Goal: Information Seeking & Learning: Learn about a topic

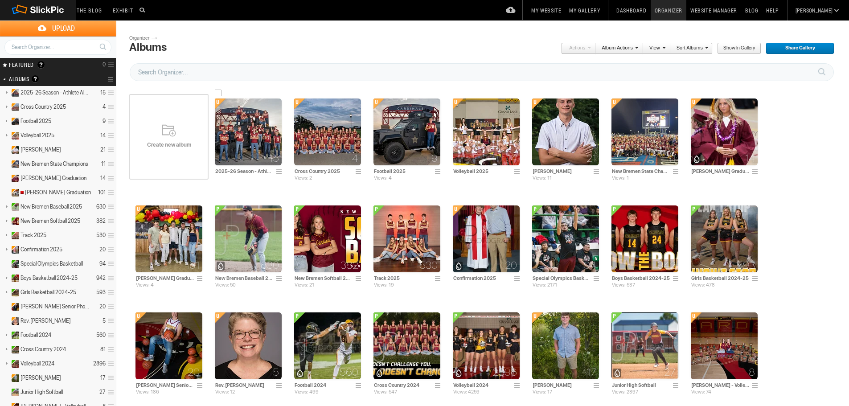
click at [254, 144] on img at bounding box center [248, 131] width 67 height 67
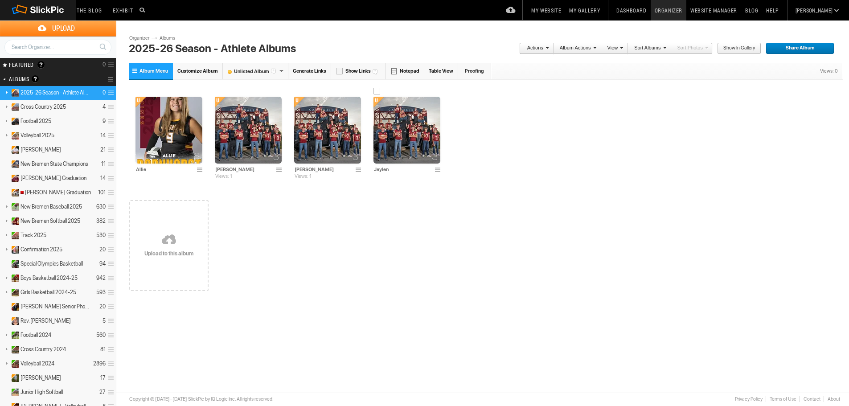
click at [403, 136] on img at bounding box center [406, 130] width 67 height 67
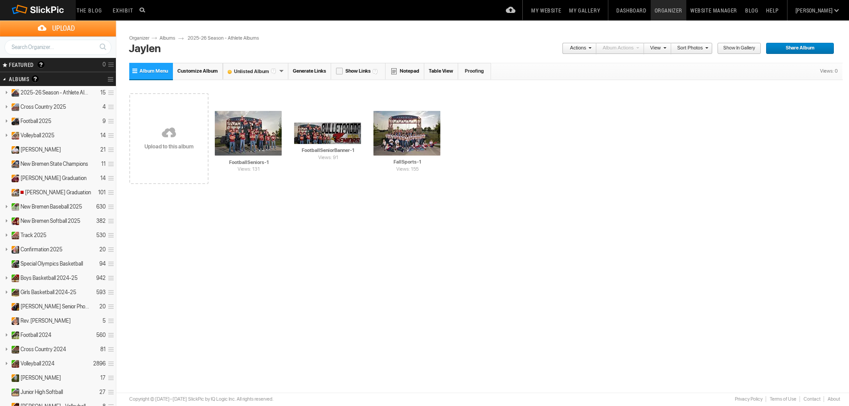
click at [794, 49] on span "Share Album" at bounding box center [797, 49] width 62 height 12
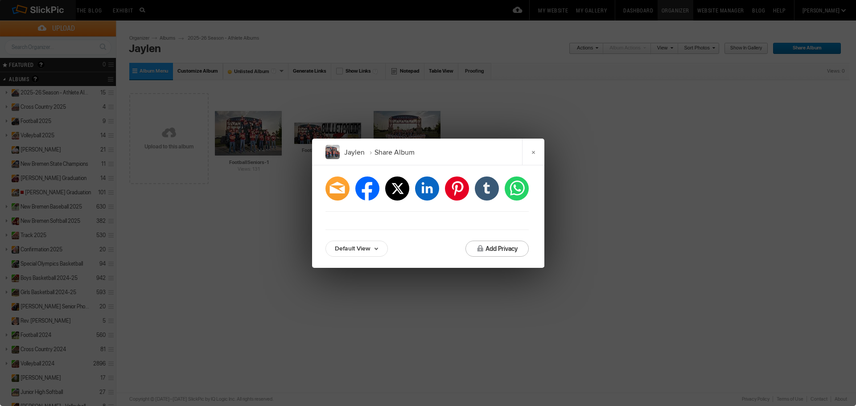
type input "https://jpphotography.slickpic.com/go/jaylen"
type input "https://jpphotography.slickpic.com/mobi/jaylenmobialbum"
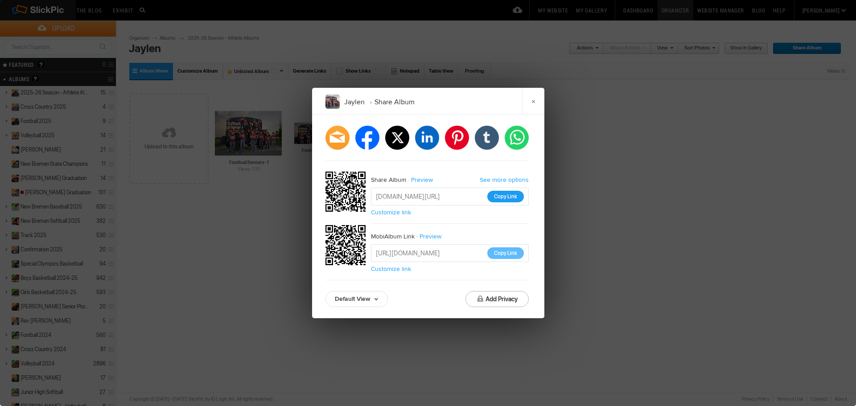
click at [506, 196] on button "Copy Link" at bounding box center [505, 197] width 37 height 12
click at [536, 102] on link "×" at bounding box center [533, 101] width 22 height 27
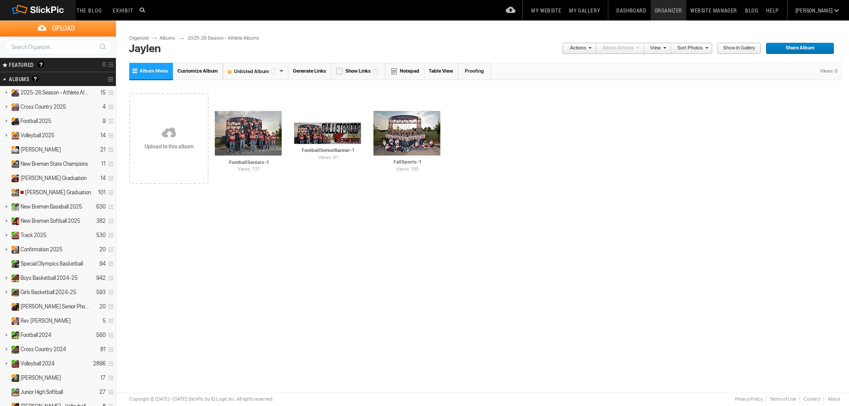
click at [214, 37] on link "2025-26 Season - Athlete Albums" at bounding box center [228, 38] width 80 height 7
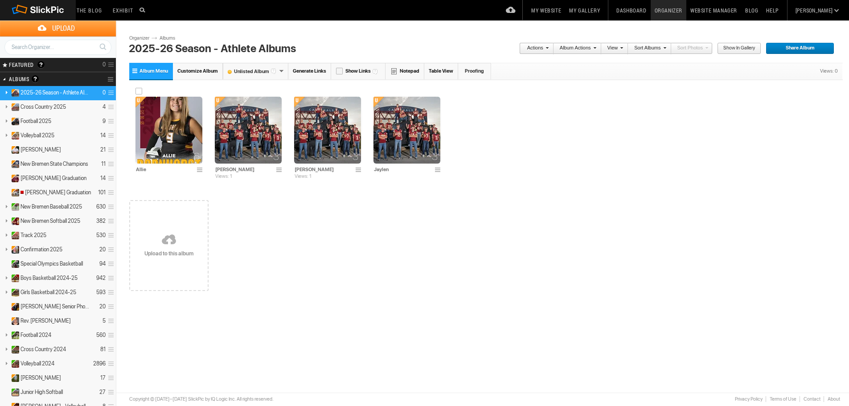
click at [178, 129] on img at bounding box center [168, 130] width 67 height 67
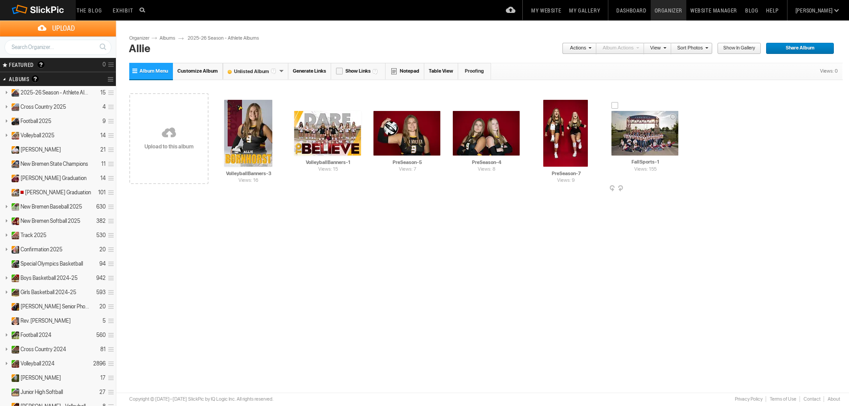
click at [646, 135] on img at bounding box center [644, 133] width 67 height 45
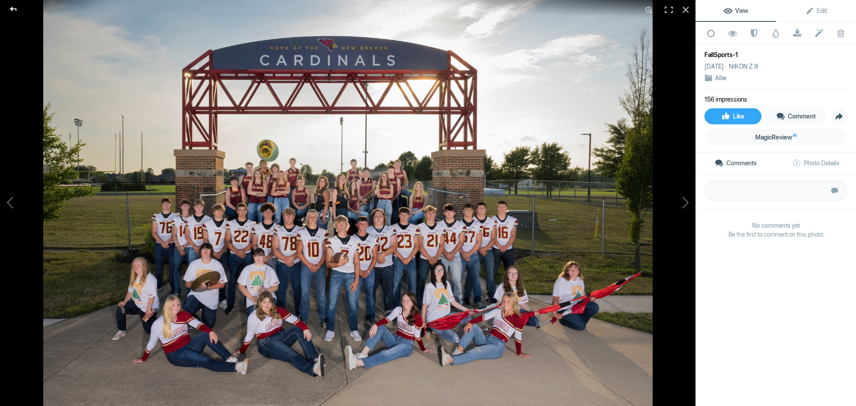
click at [14, 10] on div at bounding box center [13, 9] width 32 height 18
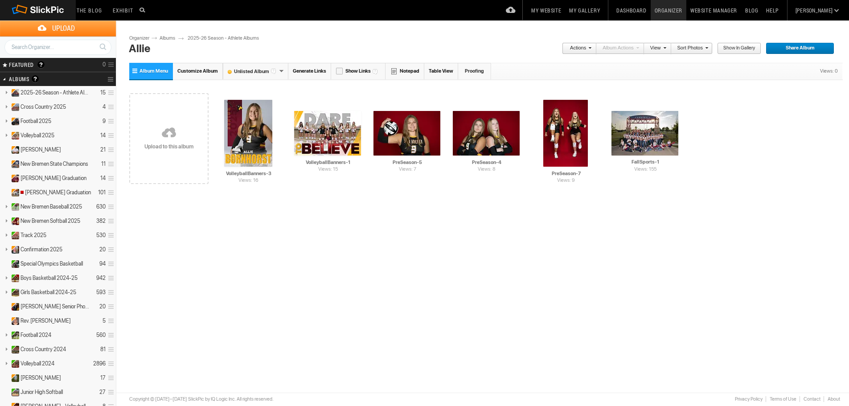
click at [206, 38] on link "2025-26 Season - Athlete Albums" at bounding box center [228, 38] width 80 height 7
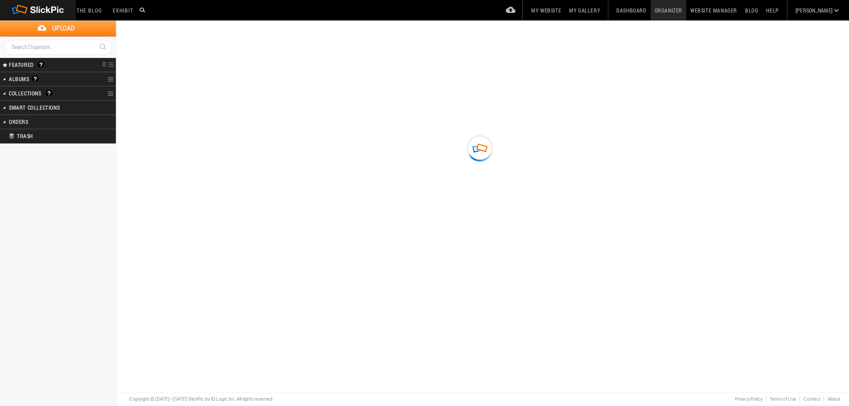
type input "2025-26 Season - Athlete Albums"
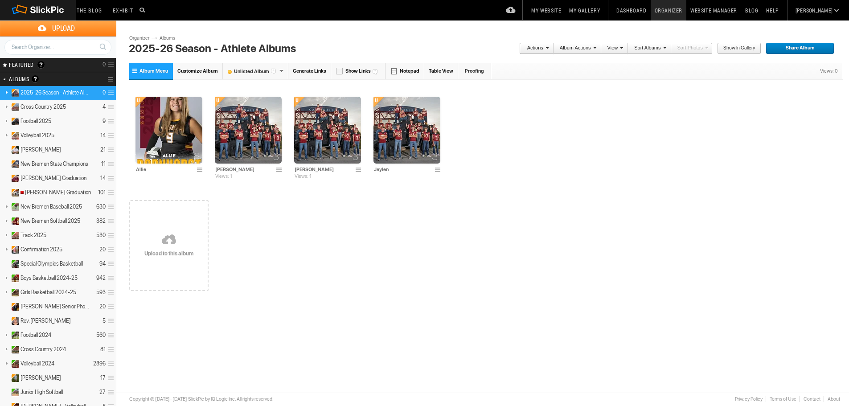
click at [169, 37] on link "Albums" at bounding box center [170, 38] width 27 height 7
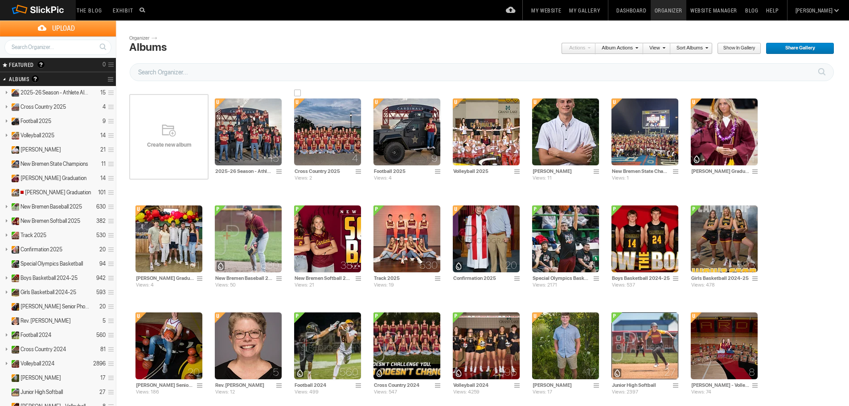
click at [322, 134] on img at bounding box center [327, 131] width 67 height 67
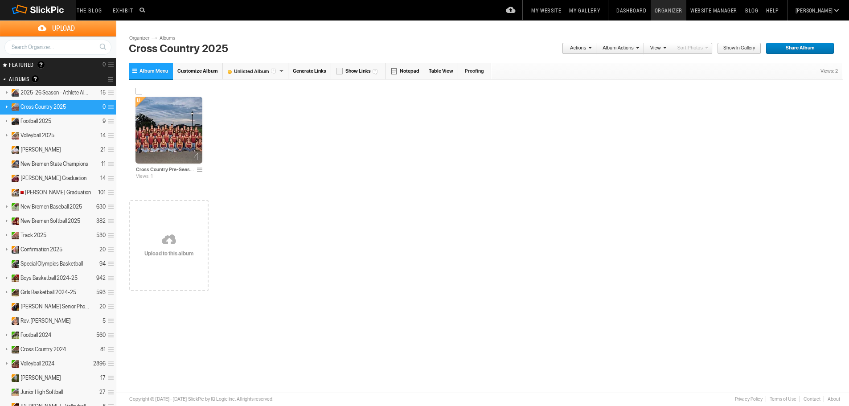
click at [164, 126] on img at bounding box center [168, 130] width 67 height 67
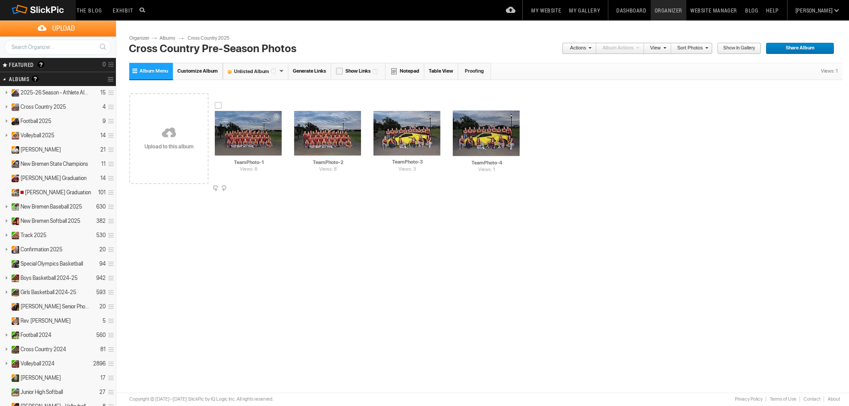
click at [250, 137] on img at bounding box center [248, 133] width 67 height 45
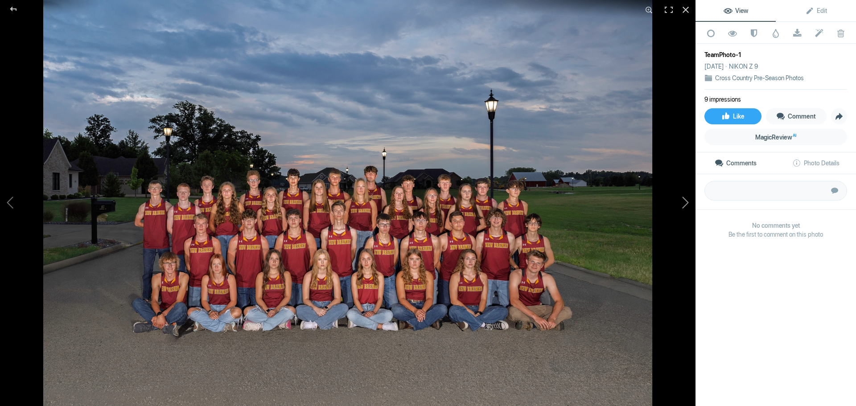
click at [683, 205] on button at bounding box center [661, 203] width 67 height 146
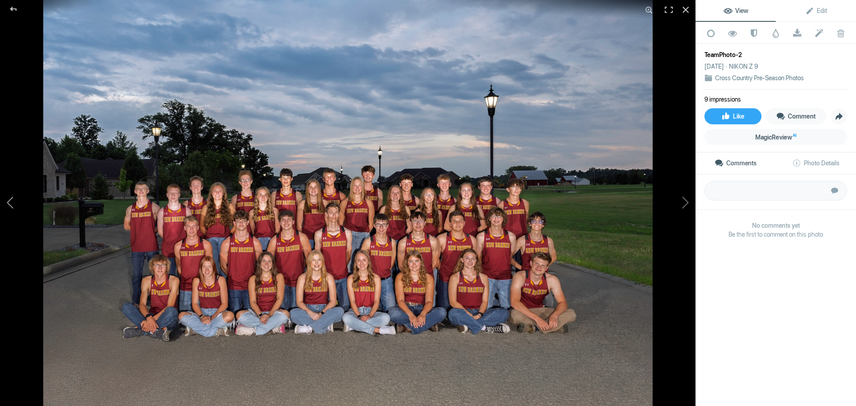
click at [12, 201] on button at bounding box center [33, 203] width 67 height 146
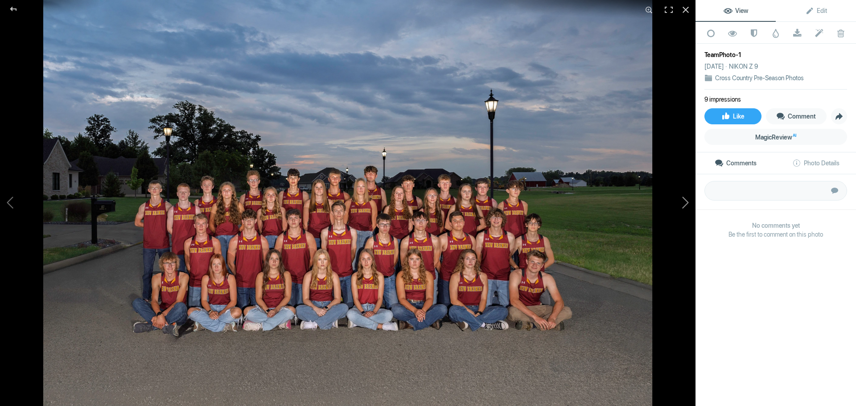
click at [682, 205] on button at bounding box center [661, 203] width 67 height 146
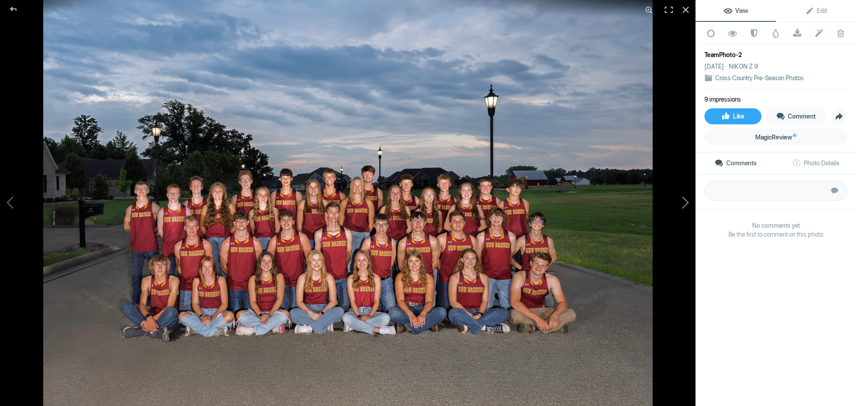
click at [684, 203] on button at bounding box center [661, 203] width 67 height 146
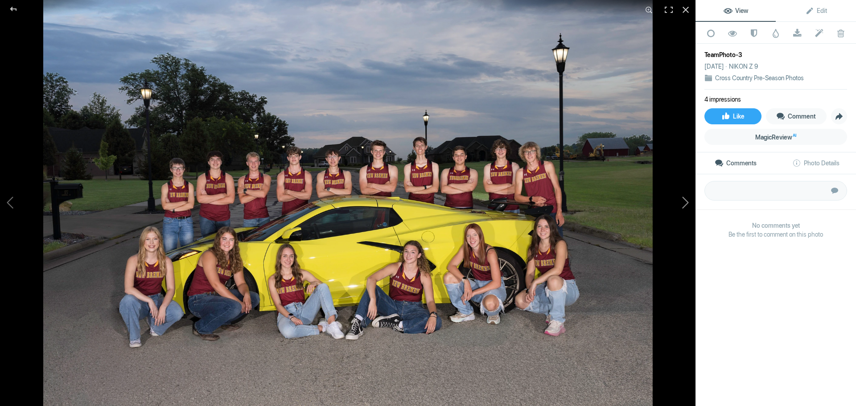
click at [684, 205] on button at bounding box center [661, 203] width 67 height 146
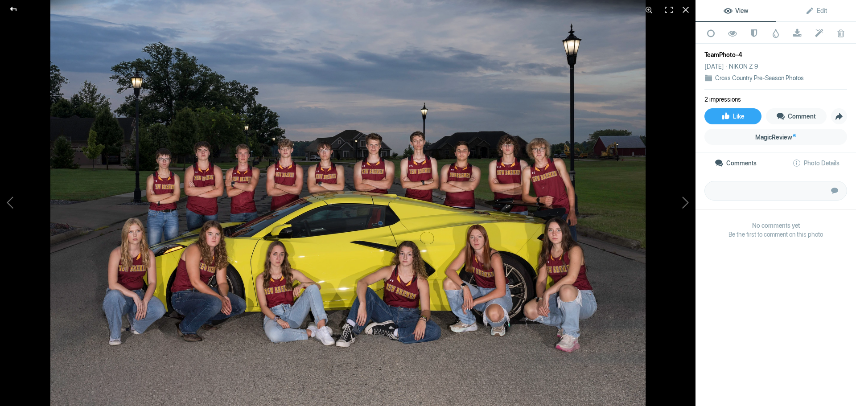
click at [13, 9] on div at bounding box center [13, 9] width 32 height 18
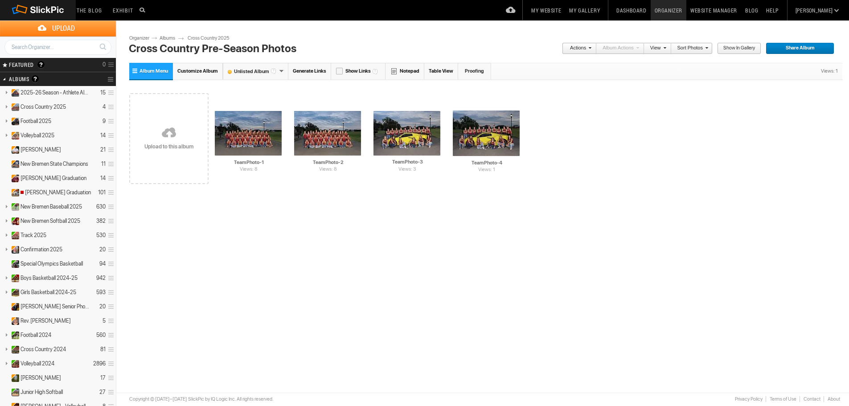
click at [206, 38] on link "Cross Country 2025" at bounding box center [213, 38] width 50 height 7
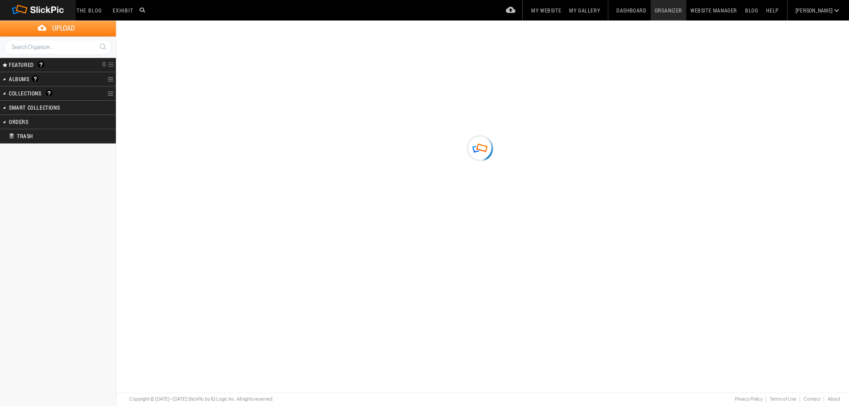
type input "Cross Country 2025"
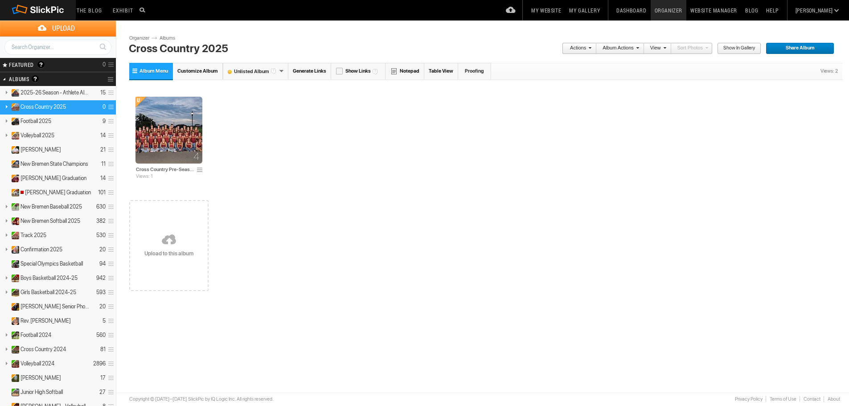
click at [164, 38] on link "Albums" at bounding box center [170, 38] width 27 height 7
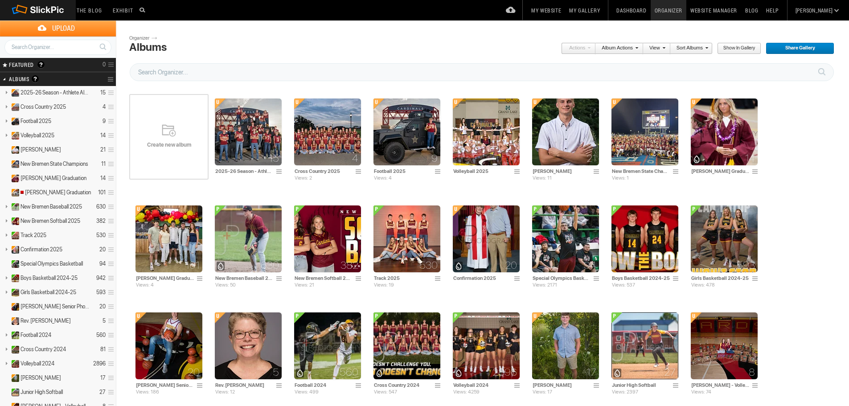
click at [728, 12] on link "Website Manager" at bounding box center [713, 10] width 55 height 20
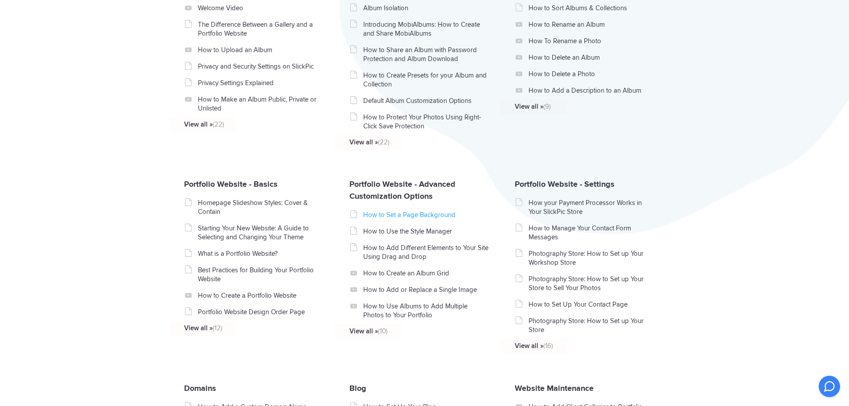
scroll to position [267, 0]
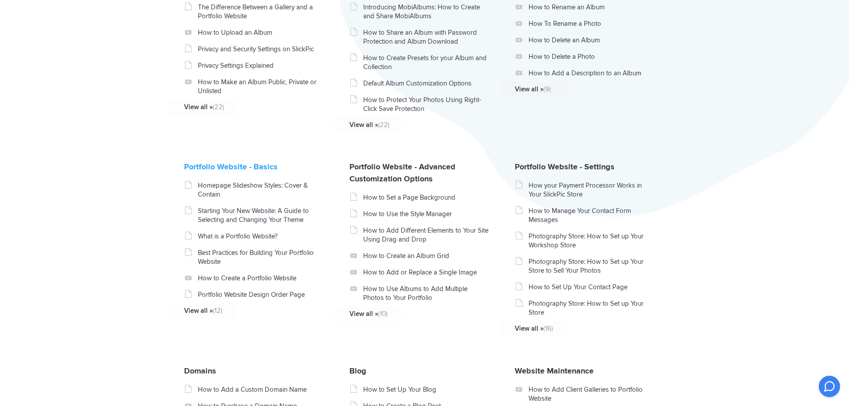
click at [215, 172] on link "Portfolio Website - Basics" at bounding box center [231, 167] width 94 height 10
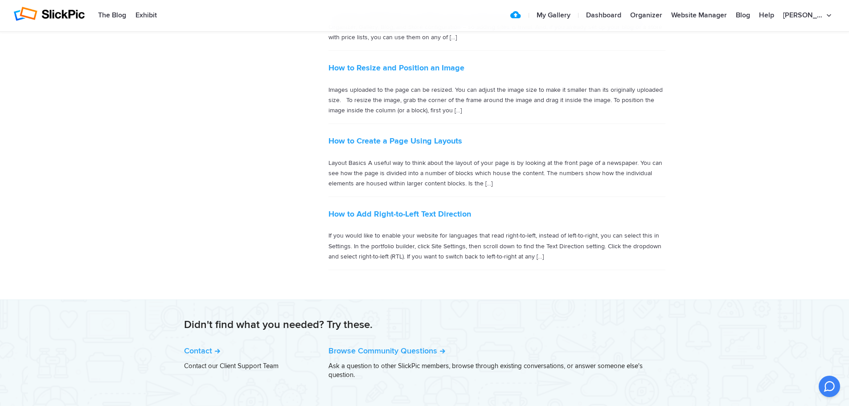
scroll to position [713, 0]
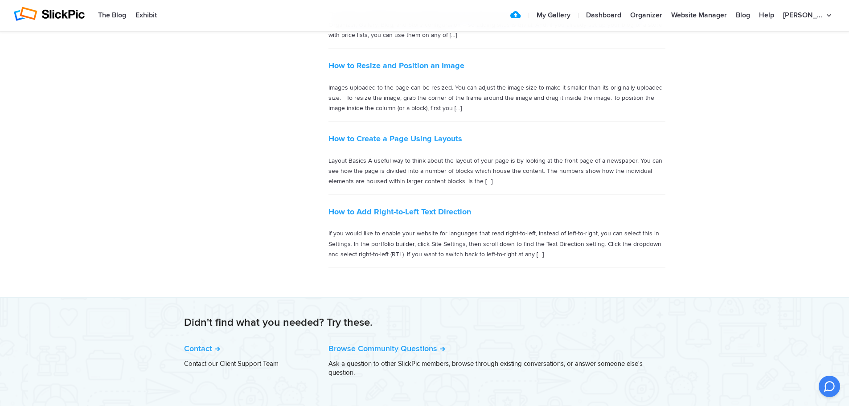
click at [454, 140] on link "How to Create a Page Using Layouts" at bounding box center [395, 139] width 134 height 10
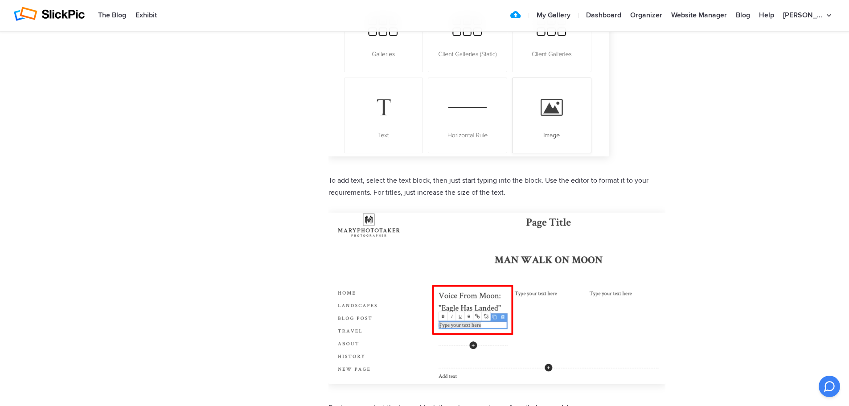
scroll to position [1806, 0]
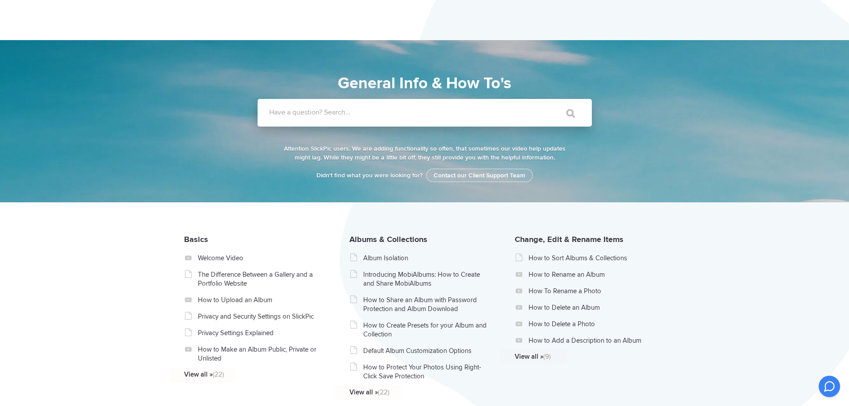
scroll to position [267, 0]
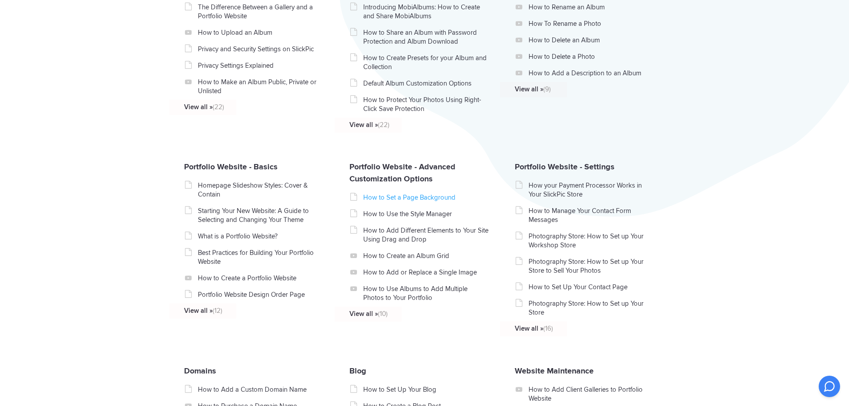
click at [414, 197] on link "How to Set a Page Background" at bounding box center [426, 197] width 126 height 9
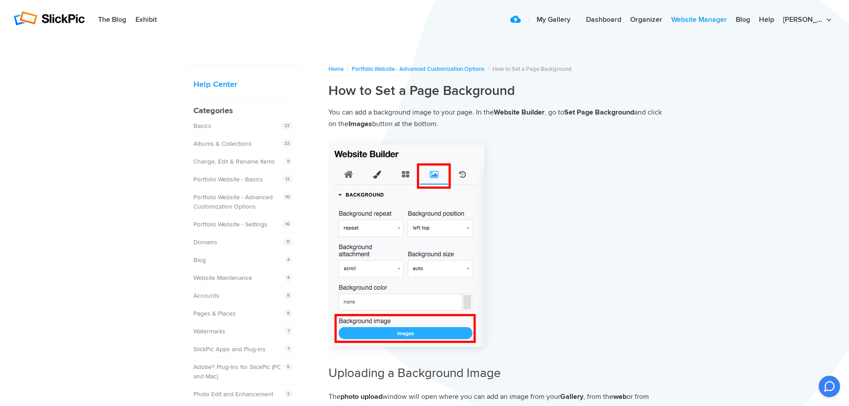
click at [720, 20] on link "Website Manager" at bounding box center [699, 20] width 65 height 18
